Goal: Information Seeking & Learning: Learn about a topic

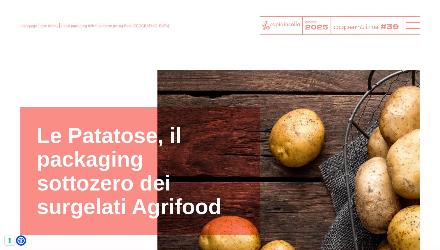
click at [24, 27] on link "homepage" at bounding box center [28, 26] width 17 height 4
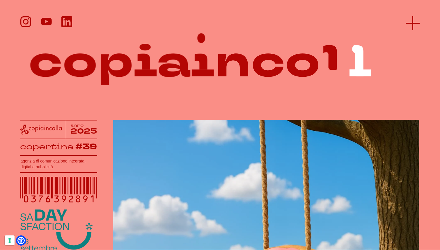
click at [413, 21] on icon at bounding box center [413, 23] width 14 height 14
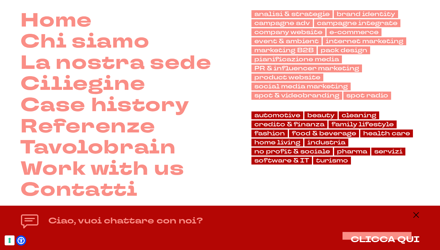
scroll to position [50, 0]
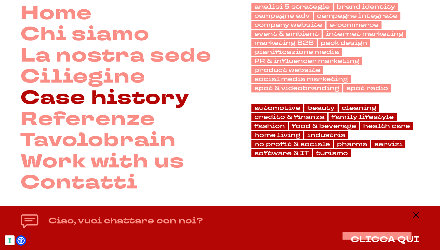
click at [160, 99] on link "Case history" at bounding box center [104, 97] width 169 height 21
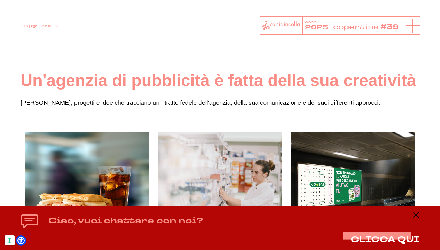
click at [413, 25] on icon at bounding box center [413, 26] width 14 height 14
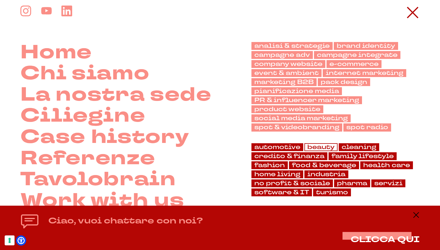
scroll to position [10, 0]
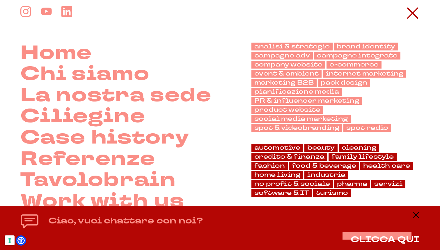
click at [384, 90] on nav "analisi & strategie brand identity campagne adv campagne integrate company webs…" at bounding box center [336, 87] width 168 height 89
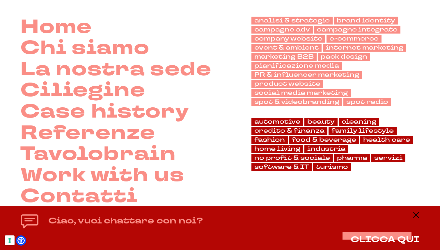
scroll to position [44, 0]
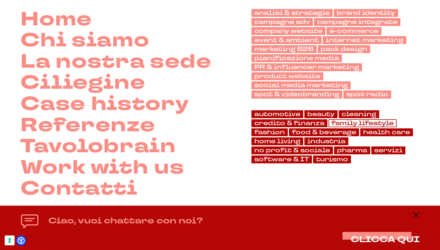
click at [360, 123] on link "family lifestyle" at bounding box center [363, 123] width 68 height 8
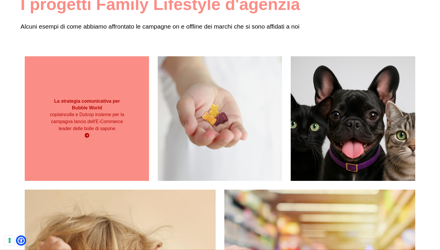
scroll to position [76, 0]
click at [73, 134] on div "copiaincolla e Dulcop insieme per la campagna lancio dell'E-Commerce leader del…" at bounding box center [87, 125] width 75 height 28
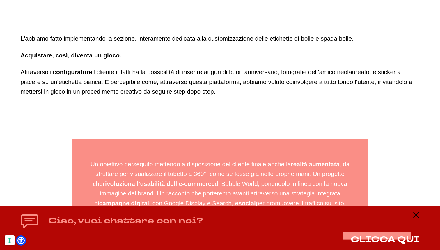
scroll to position [1263, 0]
